Goal: Information Seeking & Learning: Learn about a topic

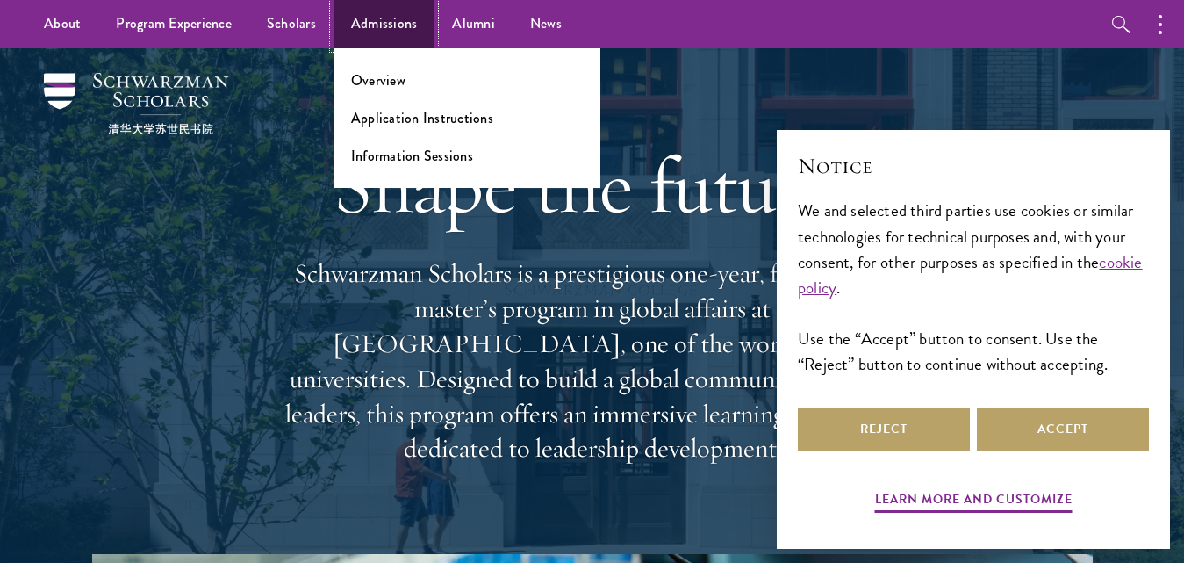
click at [370, 24] on link "Admissions" at bounding box center [385, 24] width 102 height 48
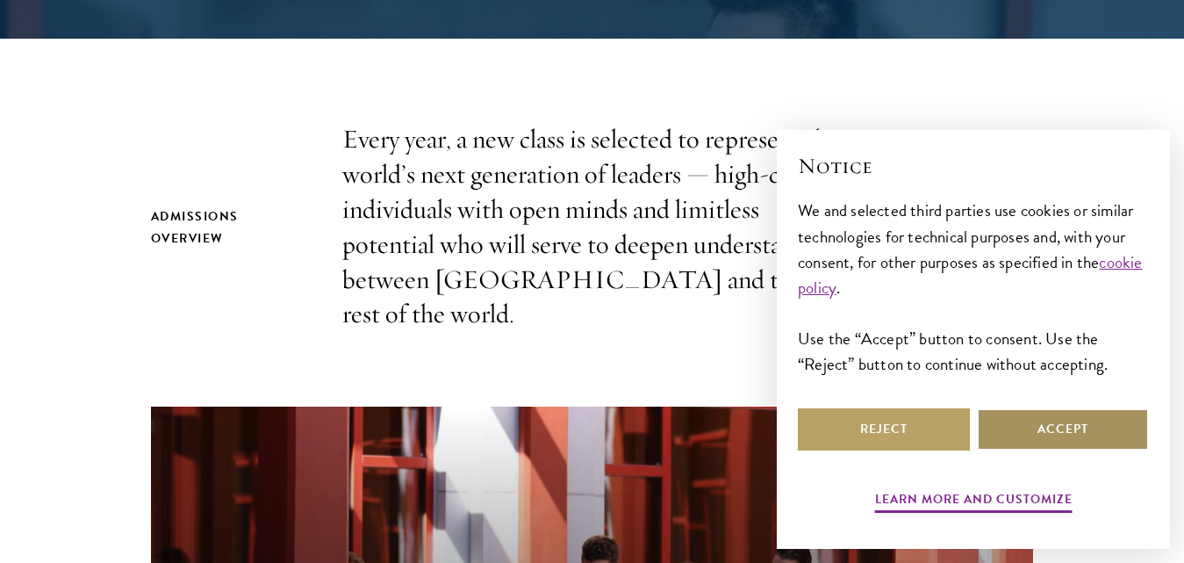
scroll to position [527, 0]
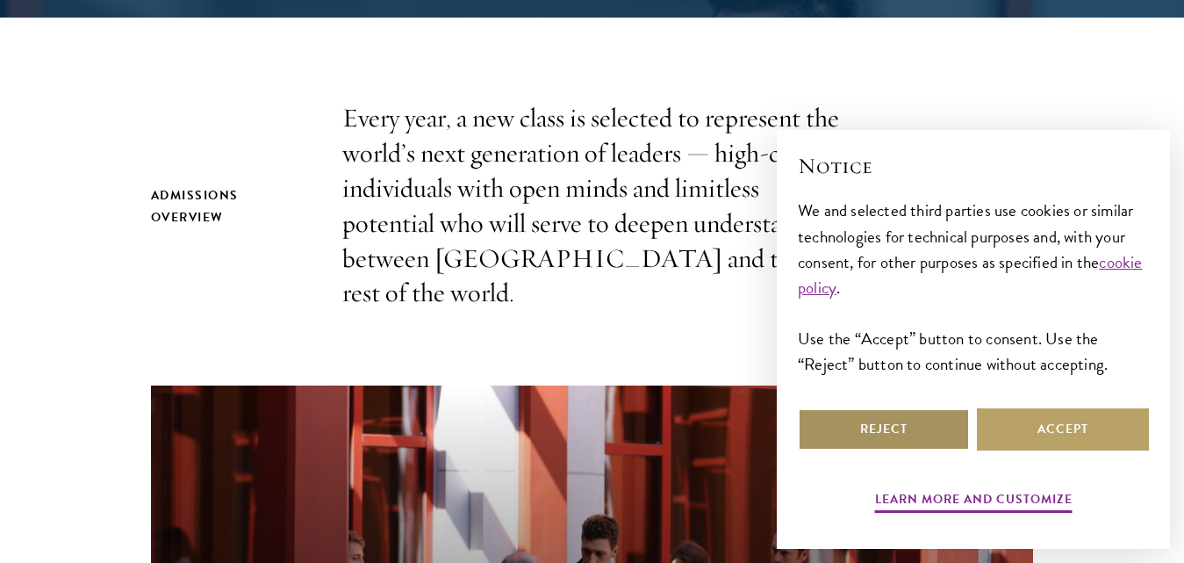
click at [906, 427] on button "Reject" at bounding box center [884, 429] width 172 height 42
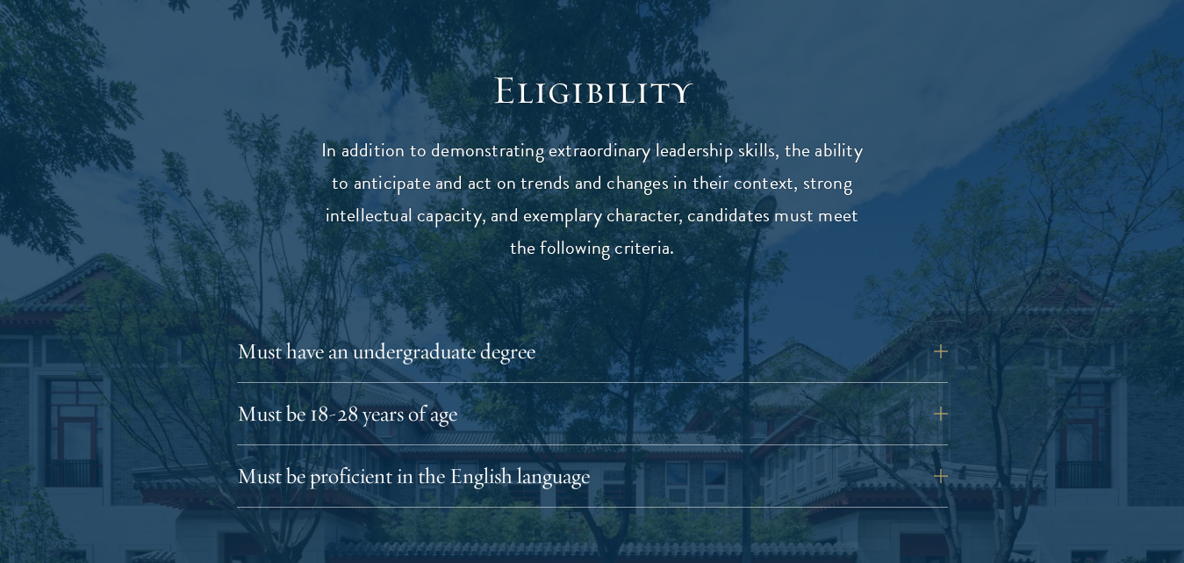
scroll to position [2283, 0]
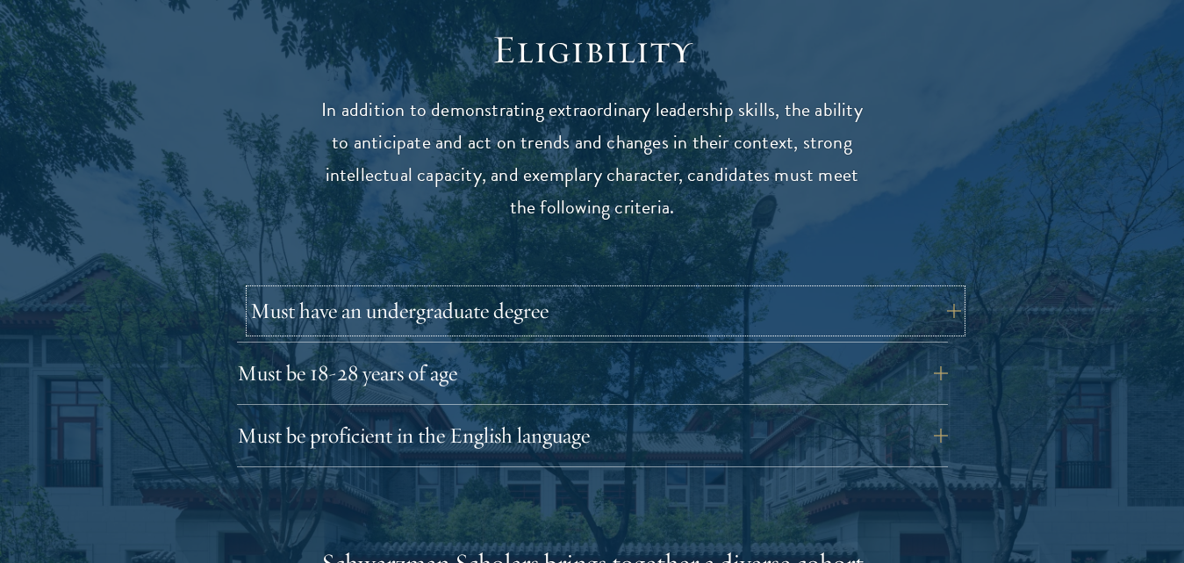
click at [498, 290] on button "Must have an undergraduate degree" at bounding box center [605, 311] width 711 height 42
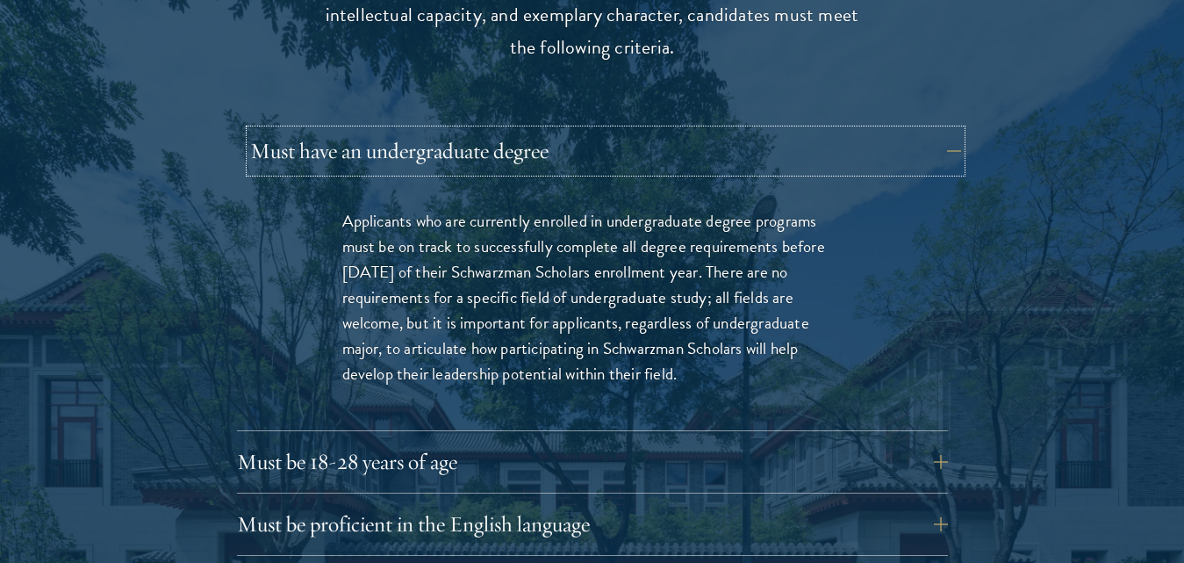
scroll to position [2458, 0]
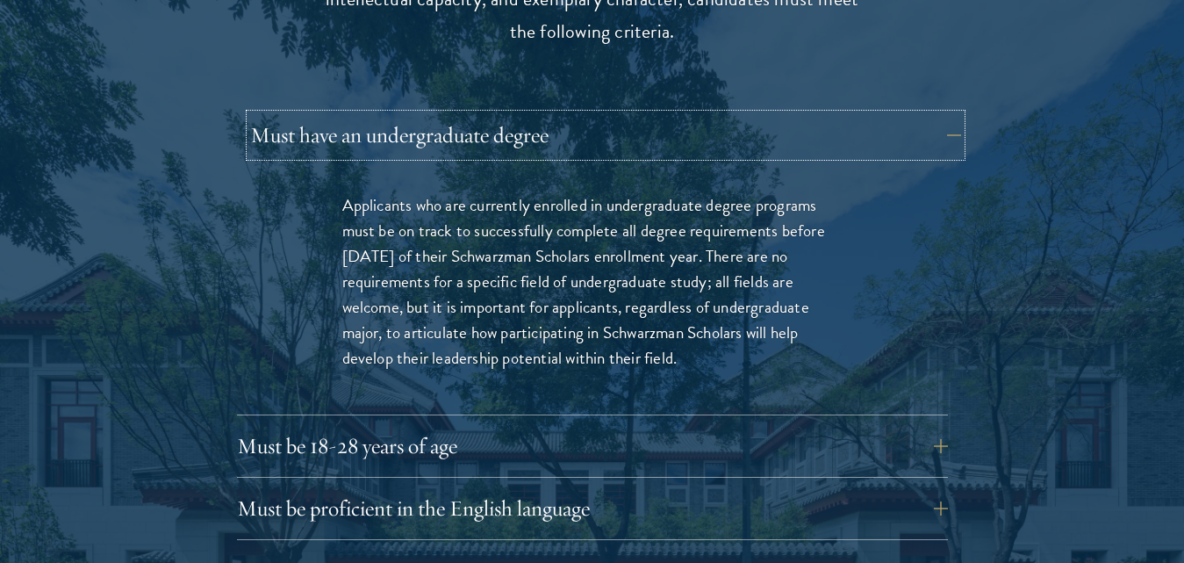
click at [454, 114] on button "Must have an undergraduate degree" at bounding box center [605, 135] width 711 height 42
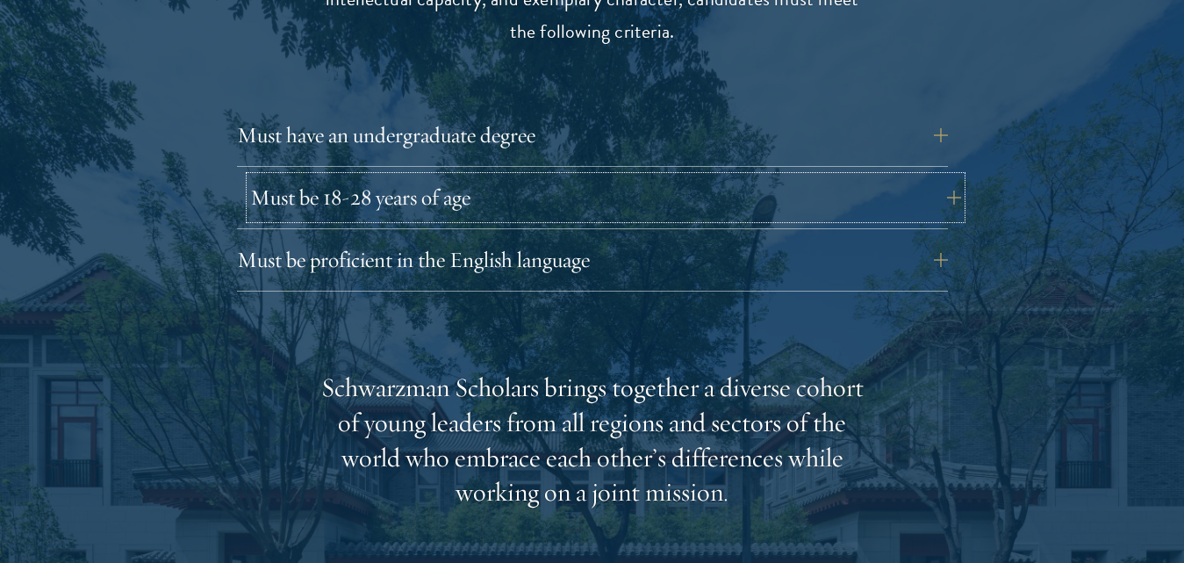
click at [419, 176] on button "Must be 18-28 years of age" at bounding box center [605, 197] width 711 height 42
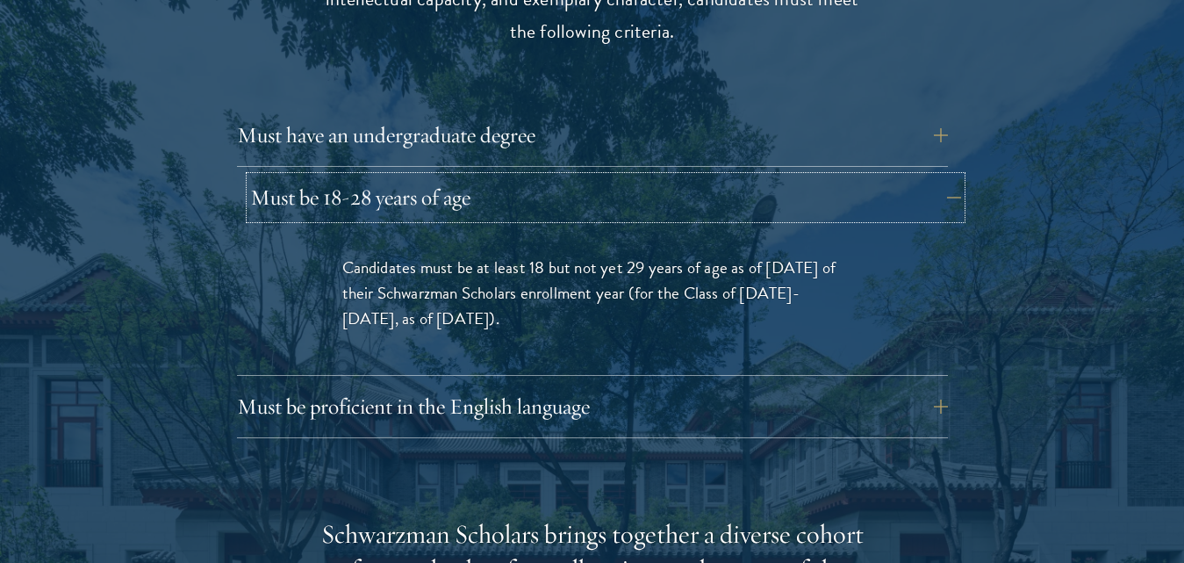
click at [652, 176] on button "Must be 18-28 years of age" at bounding box center [605, 197] width 711 height 42
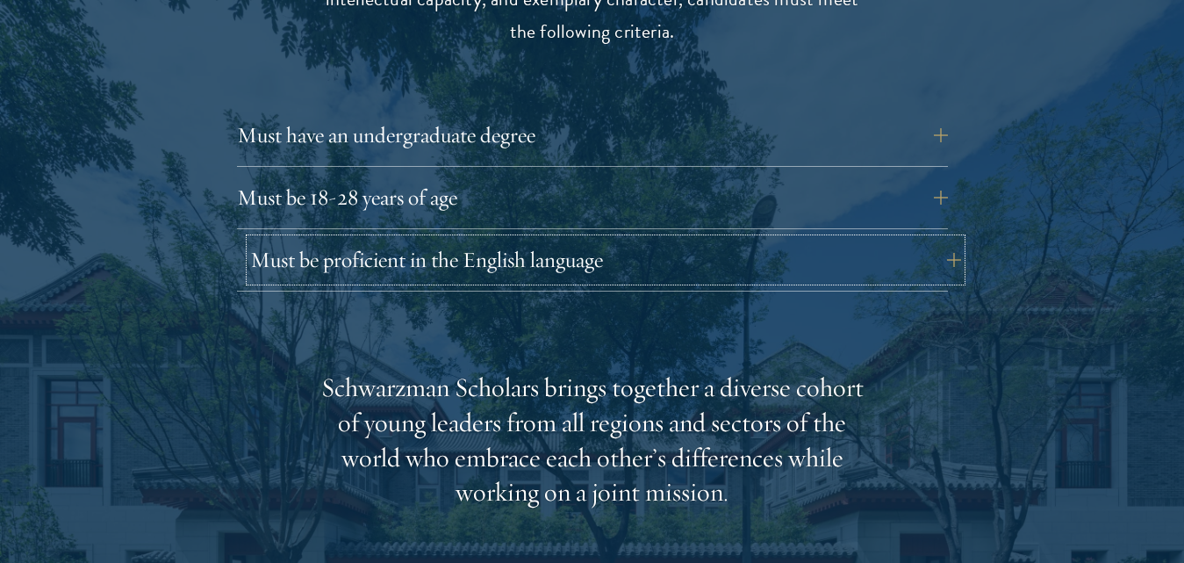
click at [643, 239] on button "Must be proficient in the English language" at bounding box center [605, 260] width 711 height 42
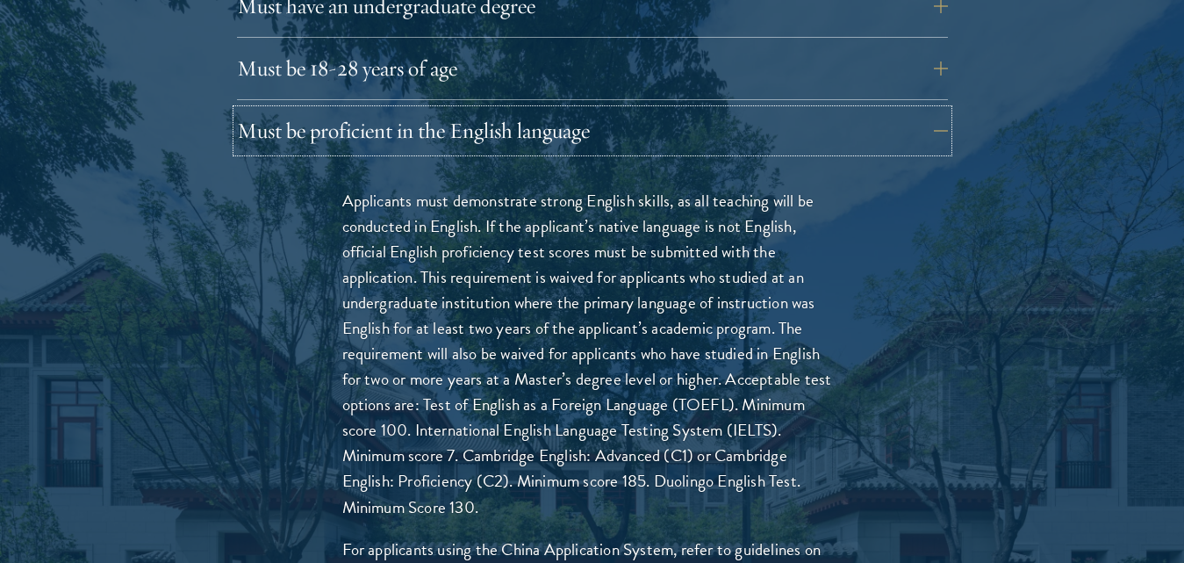
scroll to position [2634, 0]
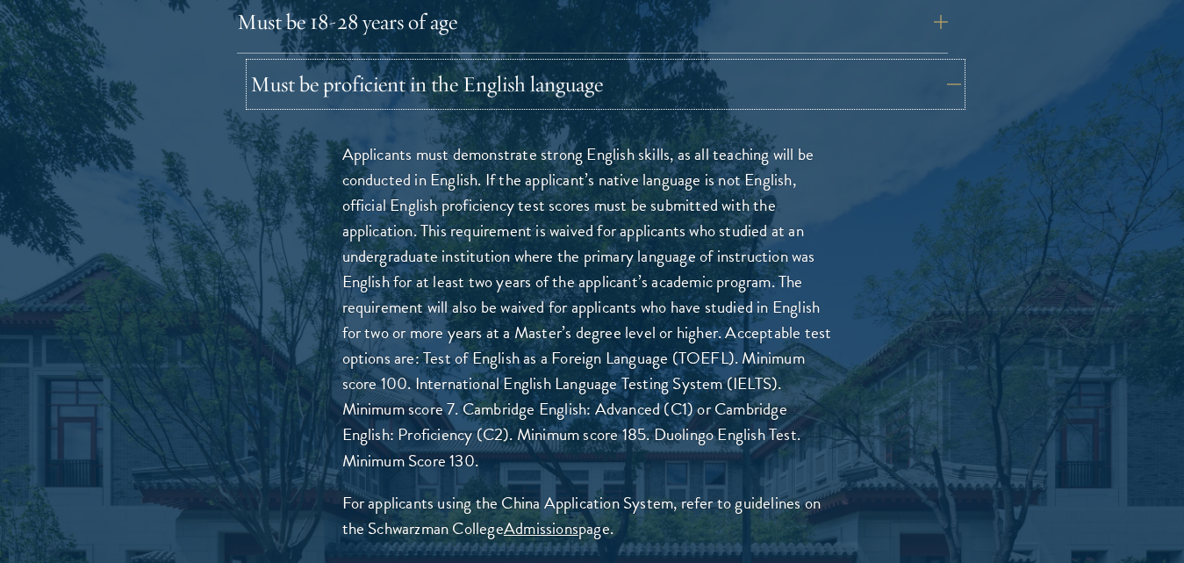
click at [608, 63] on button "Must be proficient in the English language" at bounding box center [605, 84] width 711 height 42
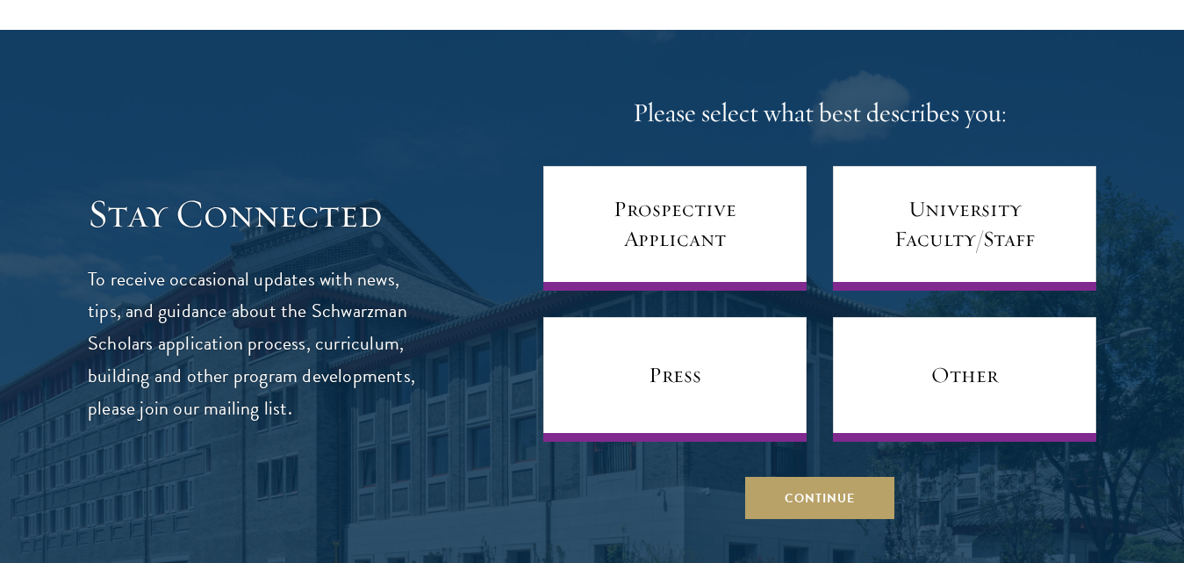
scroll to position [6848, 0]
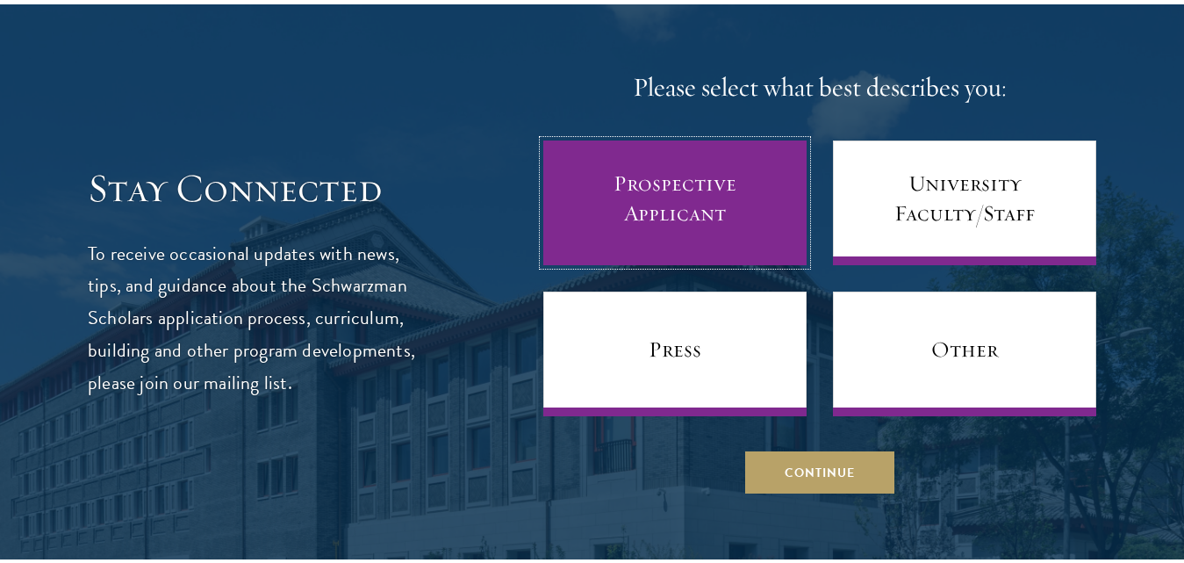
click at [657, 140] on link "Prospective Applicant" at bounding box center [674, 202] width 263 height 125
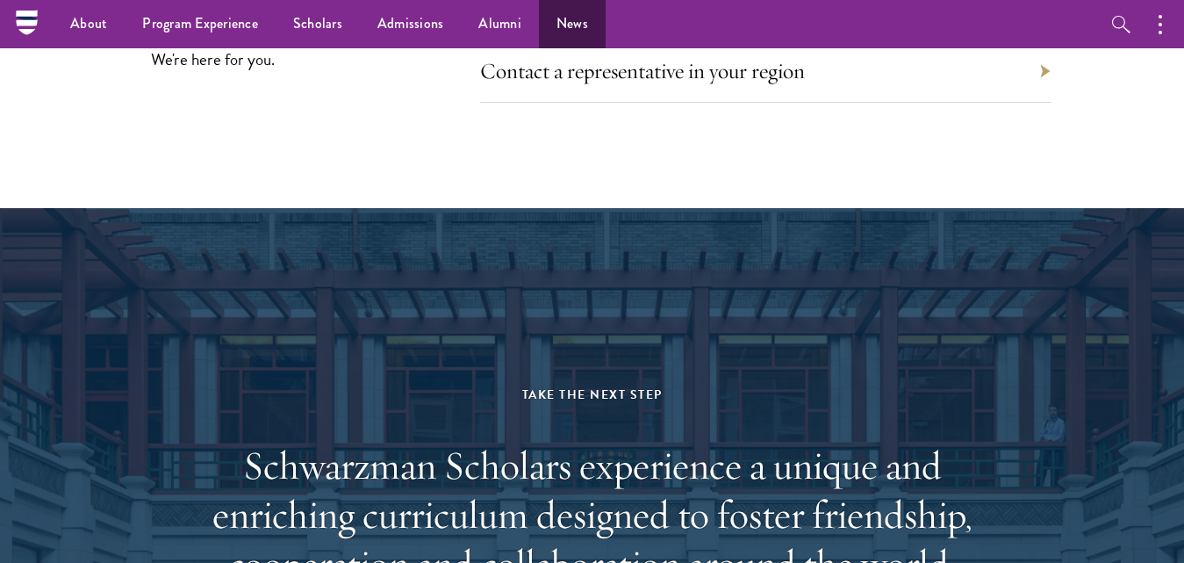
scroll to position [8049, 0]
